Goal: Task Accomplishment & Management: Use online tool/utility

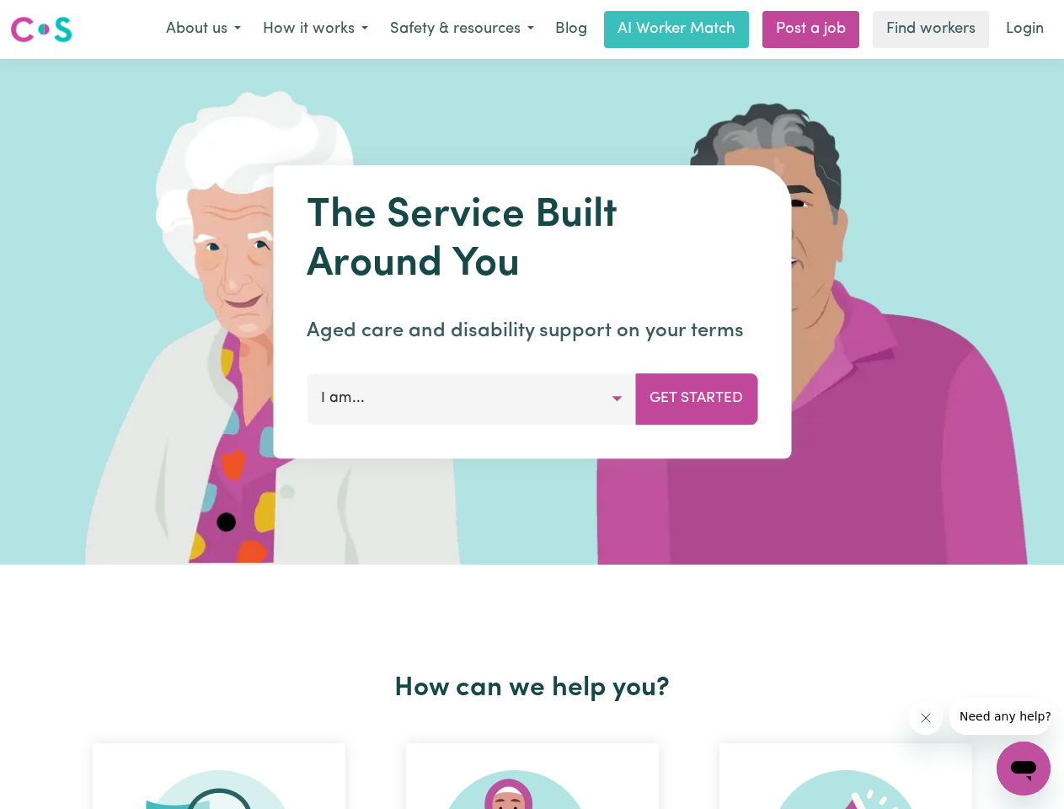
click at [203, 29] on button "About us" at bounding box center [203, 29] width 97 height 35
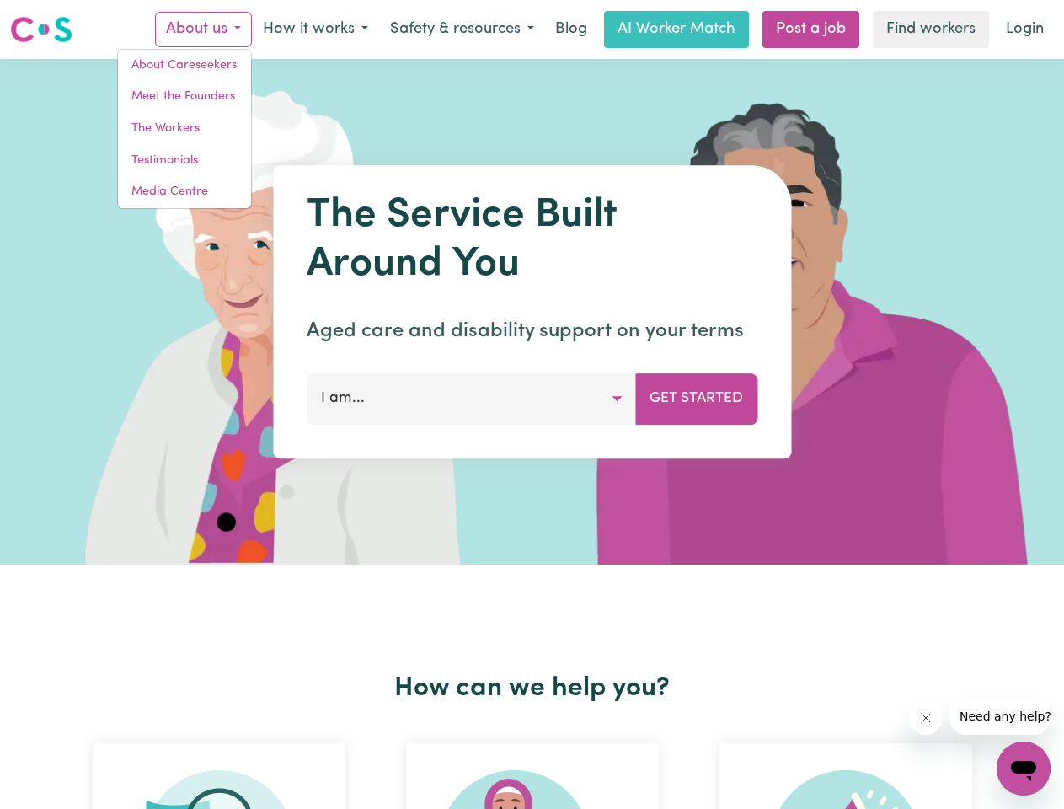
click at [314, 29] on button "How it works" at bounding box center [315, 29] width 127 height 35
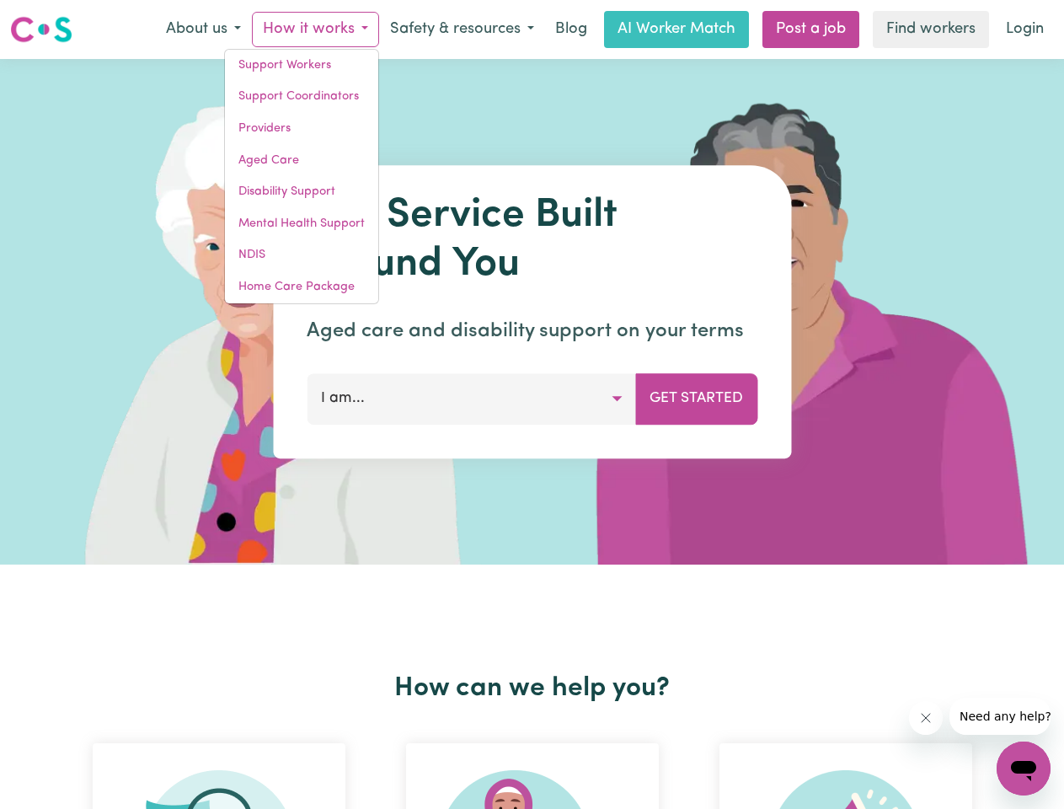
click at [461, 29] on button "Safety & resources" at bounding box center [462, 29] width 166 height 35
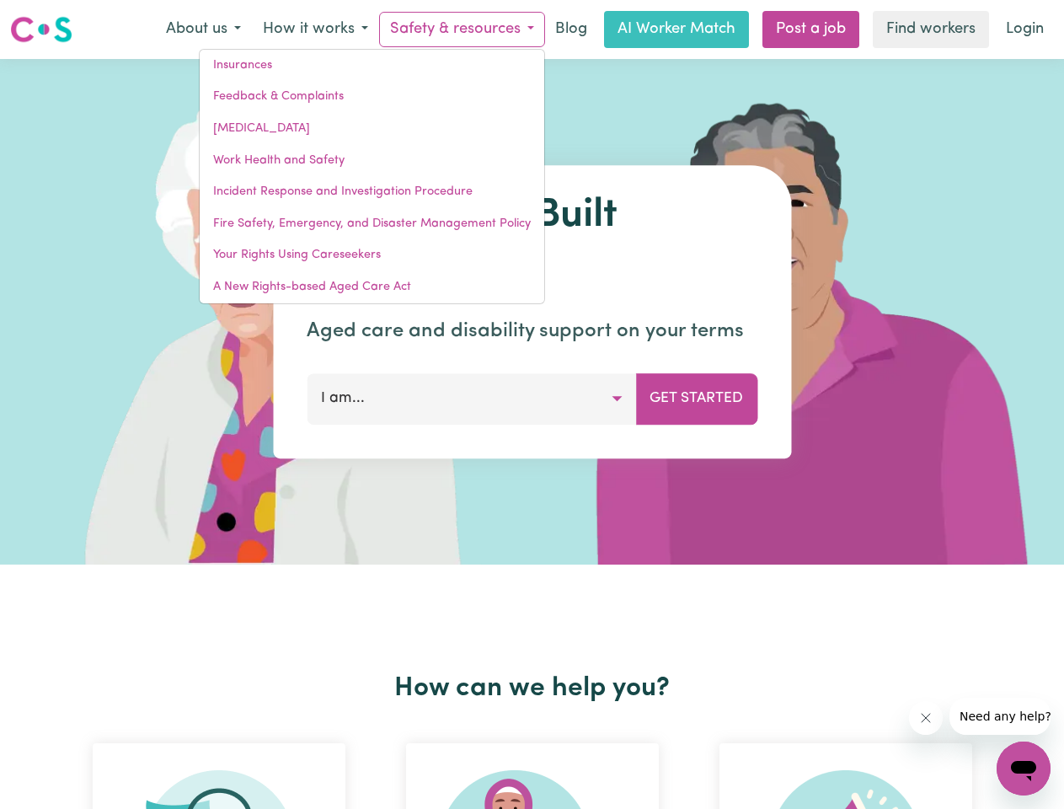
click at [471, 398] on button "I am..." at bounding box center [471, 398] width 329 height 51
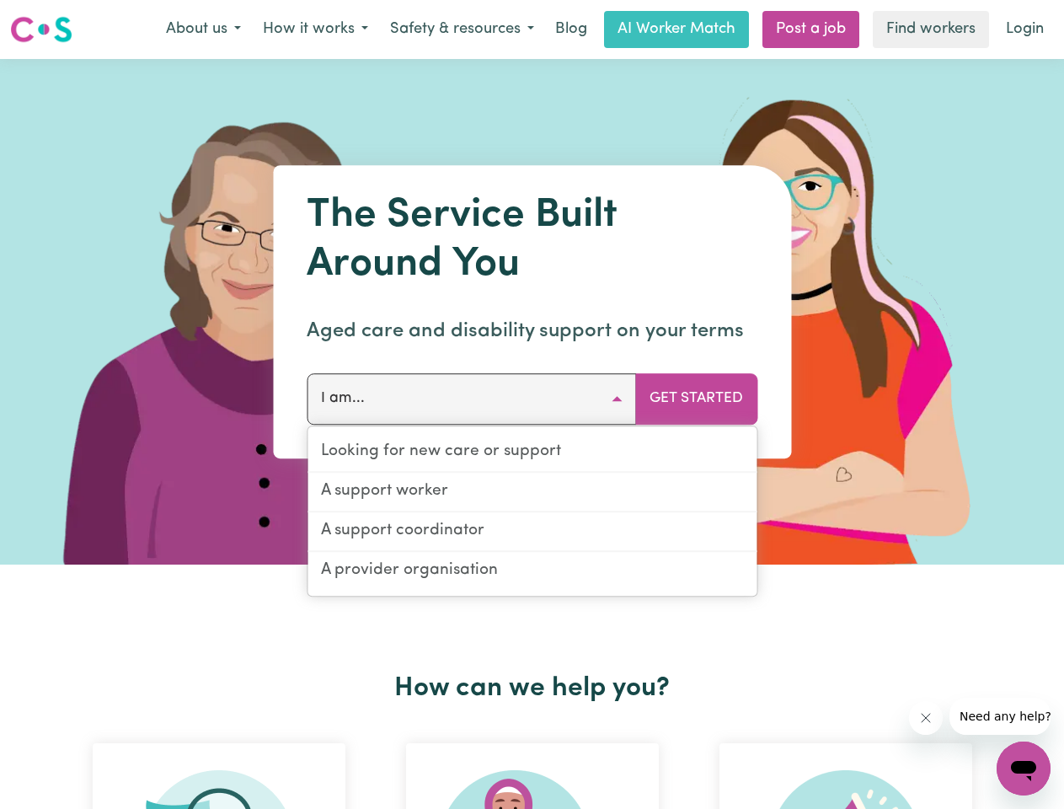
click at [696, 398] on button "Get Started" at bounding box center [696, 398] width 122 height 51
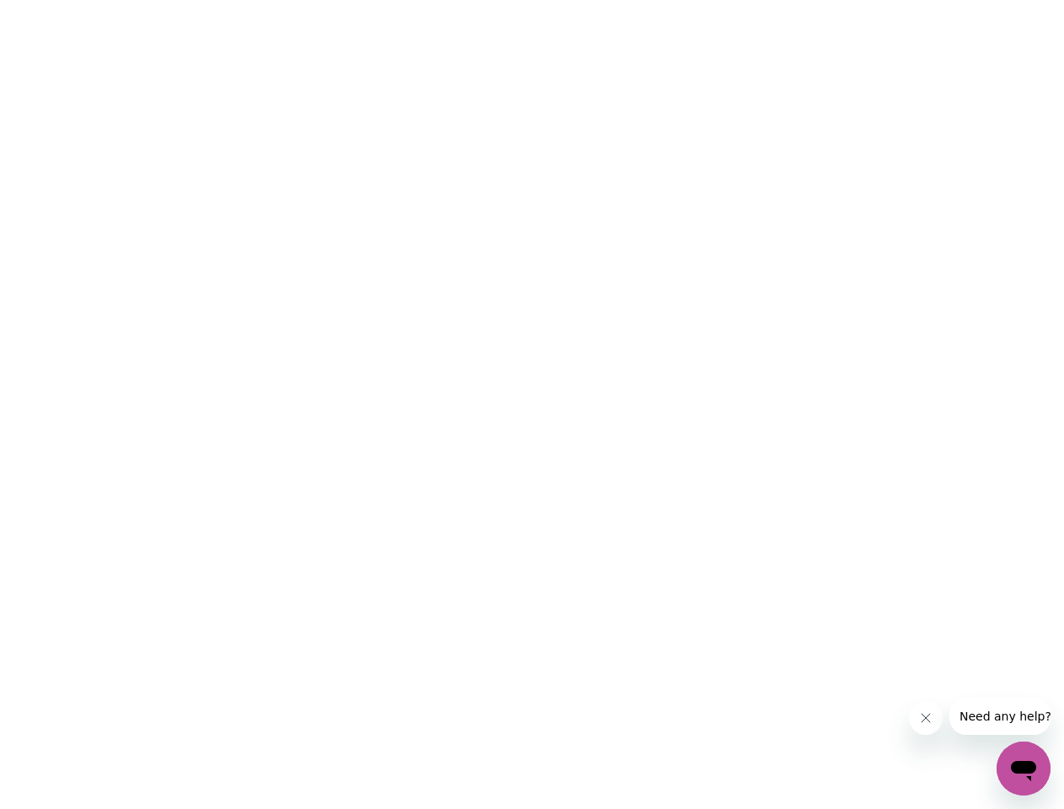
click at [532, 0] on html at bounding box center [532, 0] width 1064 height 0
click at [846, 0] on html at bounding box center [532, 0] width 1064 height 0
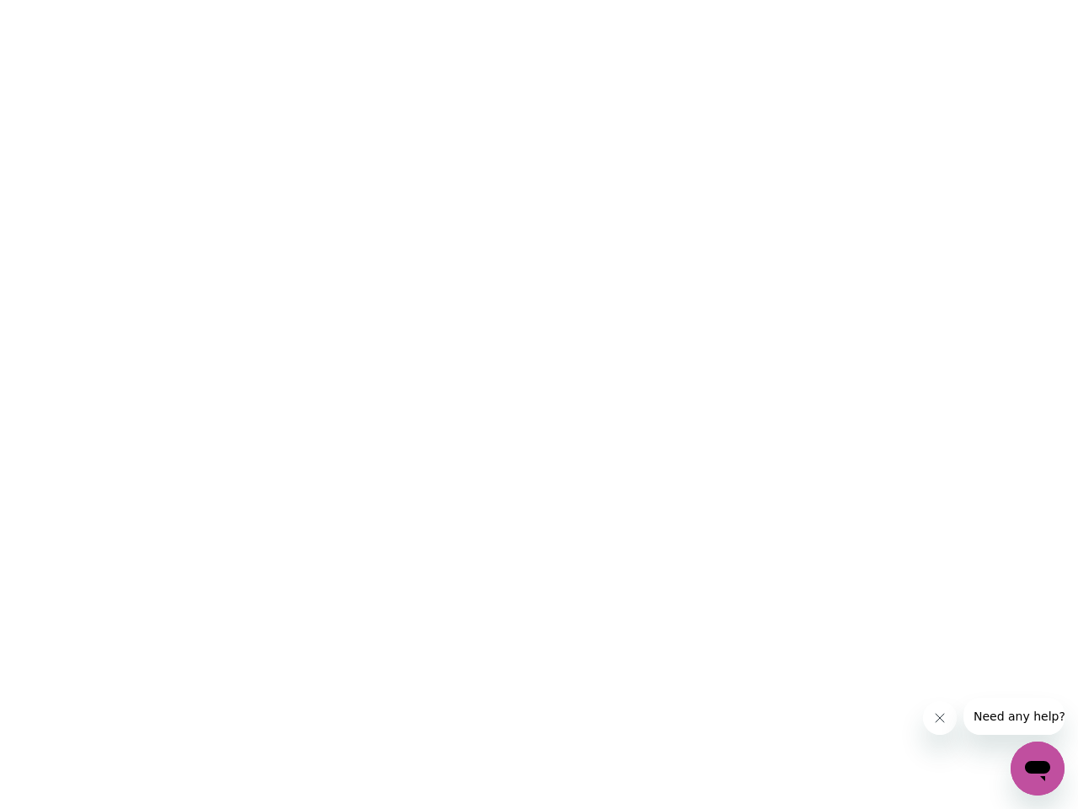
click at [926, 718] on button "Close message from company" at bounding box center [940, 718] width 34 height 34
click at [1000, 716] on span "Need any help?" at bounding box center [1020, 715] width 92 height 13
